Goal: Transaction & Acquisition: Book appointment/travel/reservation

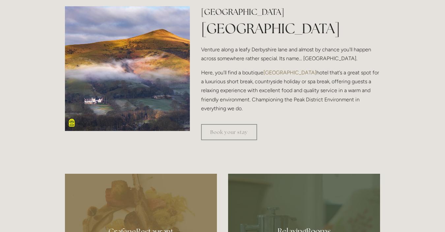
scroll to position [171, 0]
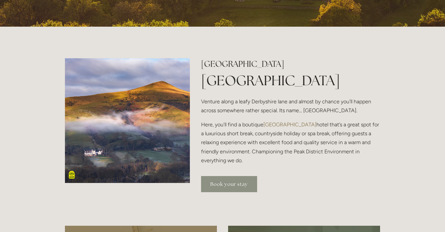
click at [230, 183] on link "Book your stay" at bounding box center [229, 184] width 56 height 16
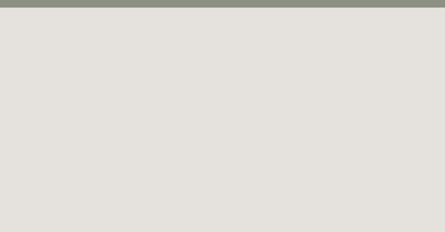
scroll to position [36, 0]
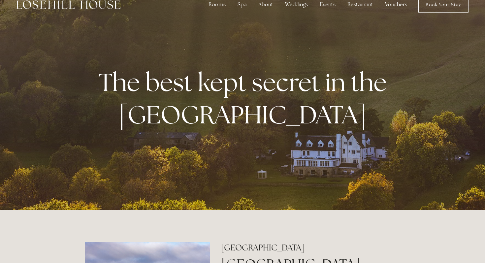
scroll to position [12, 0]
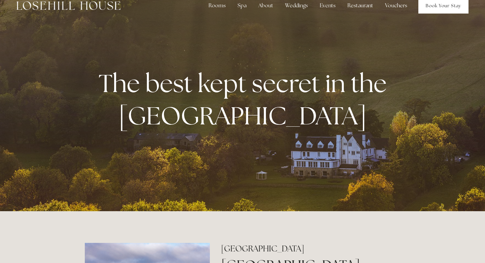
click at [433, 8] on link "Book Your Stay" at bounding box center [443, 6] width 50 height 16
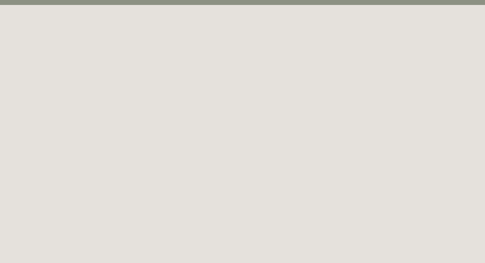
scroll to position [36, 0]
